Goal: Find specific fact: Find specific fact

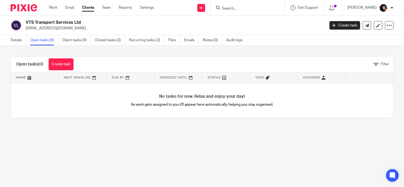
click at [261, 10] on input "Search" at bounding box center [245, 8] width 48 height 5
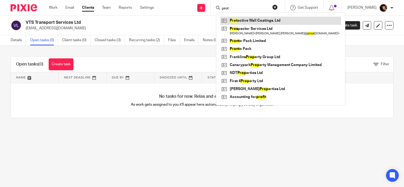
type input "prot"
click at [305, 22] on link at bounding box center [280, 21] width 121 height 8
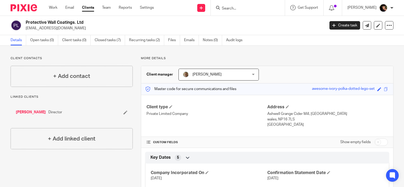
scroll to position [164, 0]
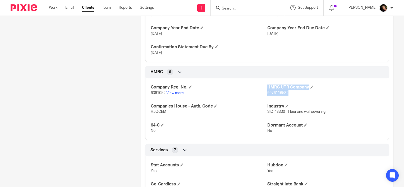
drag, startPoint x: 286, startPoint y: 92, endPoint x: 262, endPoint y: 92, distance: 24.3
click at [262, 92] on div "Company Reg. No. 6391052 View more HMRC UTR Company 9976116532 Companies House …" at bounding box center [267, 107] width 244 height 66
click at [262, 92] on p "6391052 View more" at bounding box center [209, 92] width 116 height 5
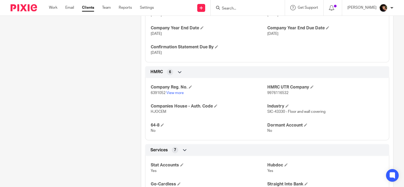
drag, startPoint x: 262, startPoint y: 92, endPoint x: 287, endPoint y: 93, distance: 25.7
click at [287, 93] on p "9976116532" at bounding box center [325, 92] width 116 height 5
drag, startPoint x: 286, startPoint y: 92, endPoint x: 264, endPoint y: 93, distance: 22.0
click at [267, 93] on p "9976116532" at bounding box center [325, 92] width 116 height 5
copy span "9976116532"
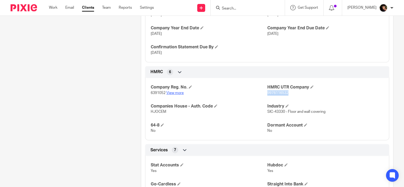
click at [177, 93] on link "View more" at bounding box center [174, 93] width 17 height 4
